Goal: Task Accomplishment & Management: Manage account settings

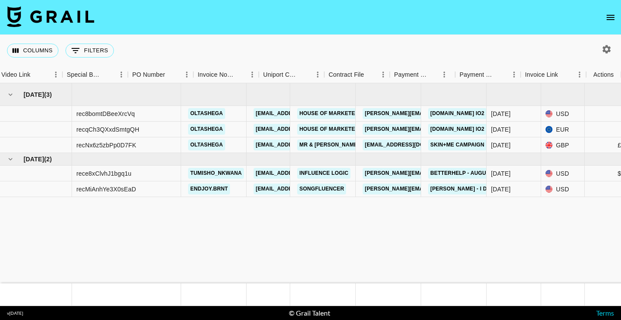
click at [607, 14] on icon "open drawer" at bounding box center [610, 17] width 10 height 10
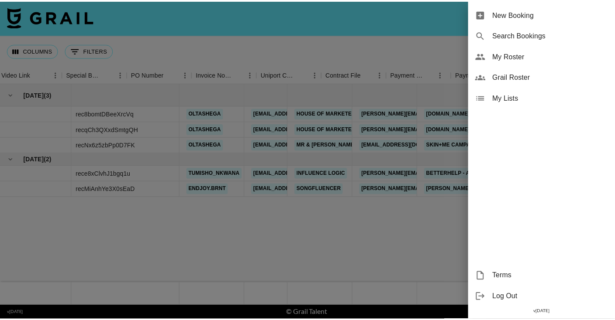
scroll to position [0, 828]
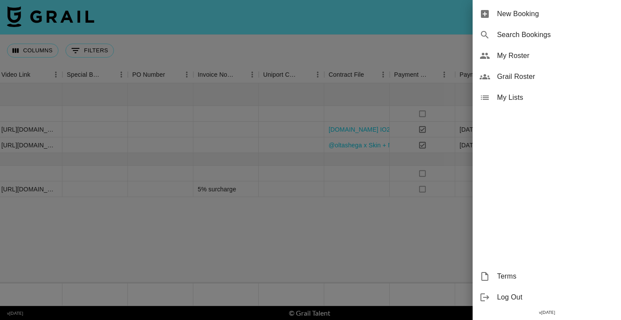
click at [514, 57] on span "My Roster" at bounding box center [555, 56] width 117 height 10
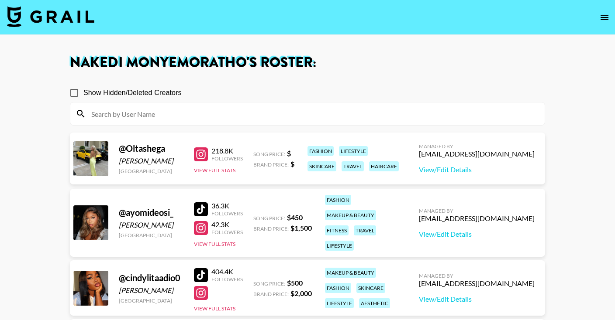
drag, startPoint x: 120, startPoint y: 226, endPoint x: 178, endPoint y: 226, distance: 57.2
click at [178, 226] on div "[PERSON_NAME]" at bounding box center [151, 225] width 65 height 9
copy div "[PERSON_NAME]"
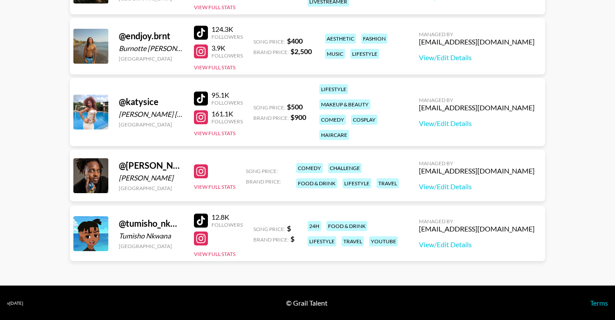
scroll to position [276, 0]
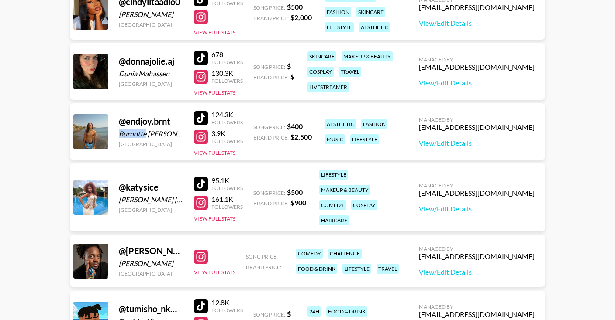
drag, startPoint x: 119, startPoint y: 135, endPoint x: 145, endPoint y: 136, distance: 26.2
click at [145, 136] on div "Burnotte [PERSON_NAME]" at bounding box center [151, 134] width 65 height 9
copy div "Burnotte"
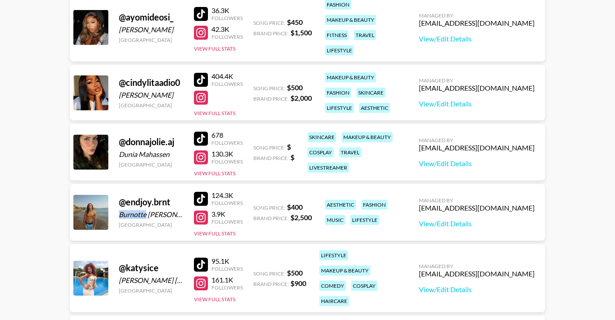
drag, startPoint x: 120, startPoint y: 31, endPoint x: 179, endPoint y: 31, distance: 59.8
click at [182, 31] on div "[PERSON_NAME]" at bounding box center [151, 29] width 65 height 9
copy div "[PERSON_NAME]"
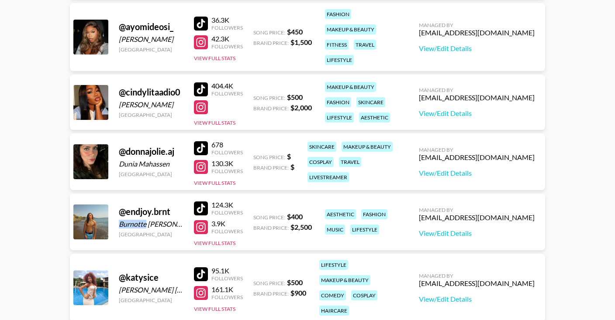
scroll to position [175, 0]
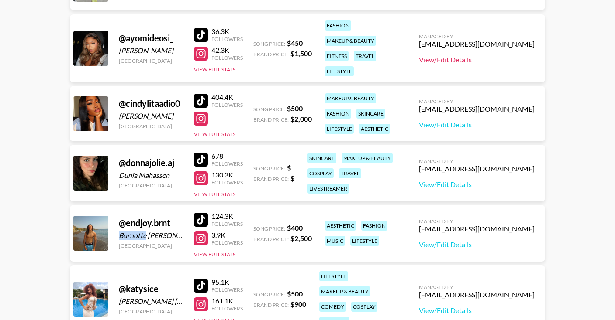
click at [430, 58] on link "View/Edit Details" at bounding box center [477, 59] width 116 height 9
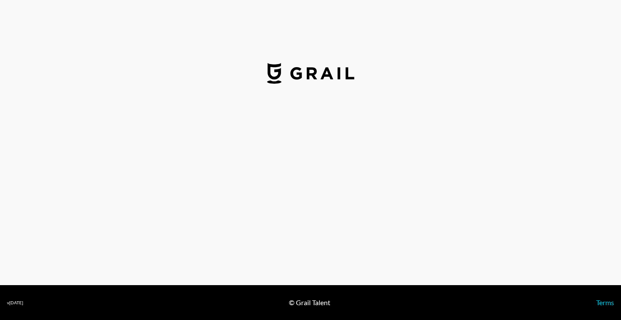
select select "USD"
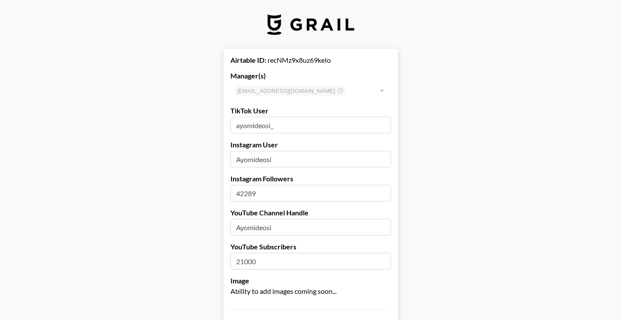
type input "[GEOGRAPHIC_DATA]"
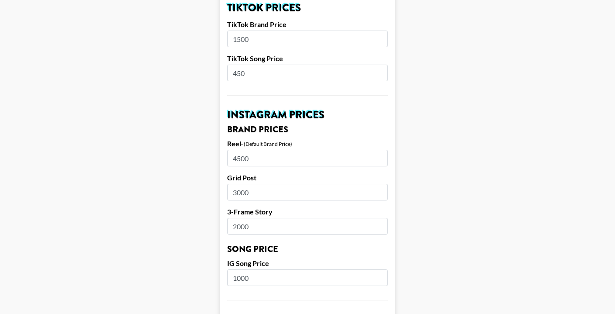
scroll to position [334, 0]
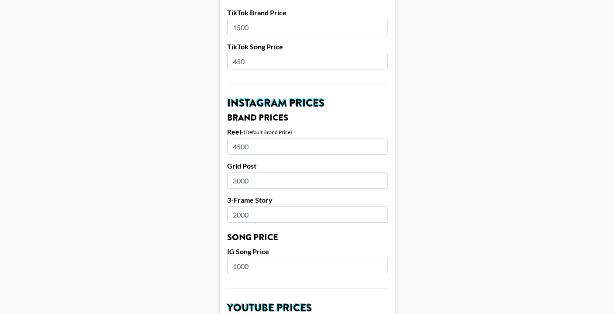
drag, startPoint x: 276, startPoint y: 142, endPoint x: 234, endPoint y: 145, distance: 42.9
click at [230, 146] on form "Airtable ID: recNMz9x8uz69keIo Manager(s) nakedi.moneymoratho@grail-talent.com …" at bounding box center [307, 258] width 175 height 1087
